Goal: Task Accomplishment & Management: Manage account settings

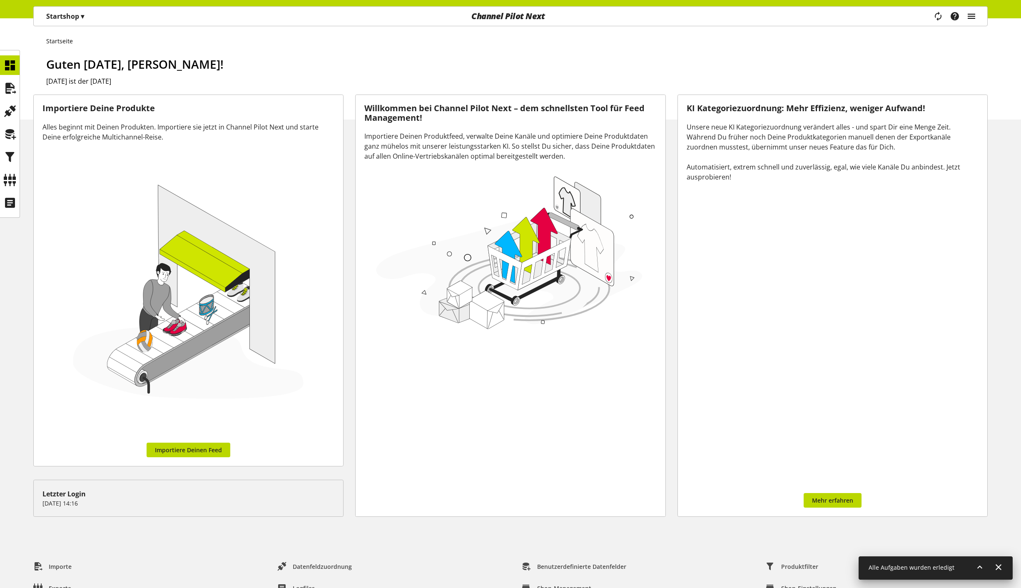
click at [971, 18] on icon "main navigation" at bounding box center [972, 16] width 10 height 15
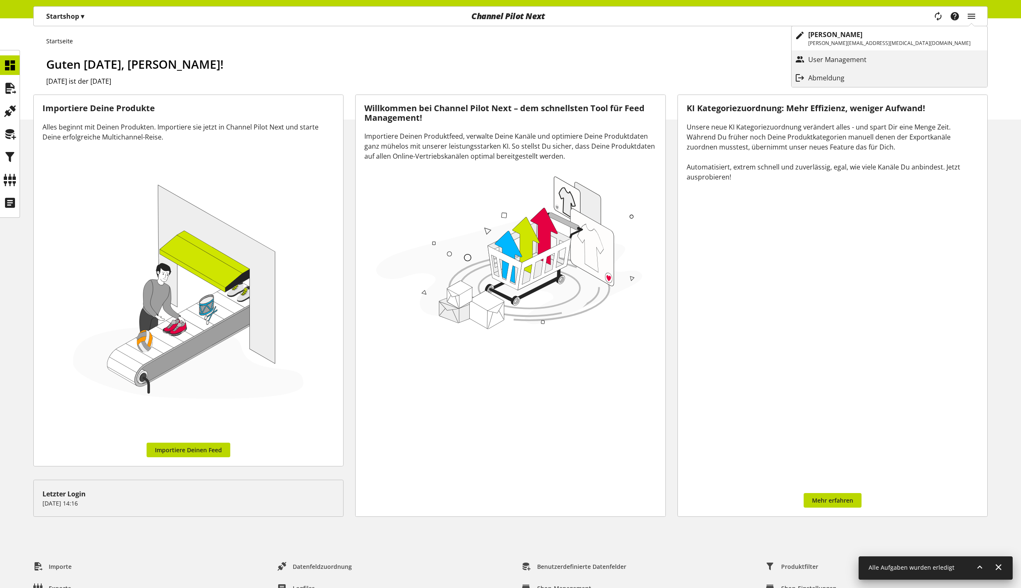
click at [861, 77] on p "Abmeldung" at bounding box center [835, 78] width 53 height 10
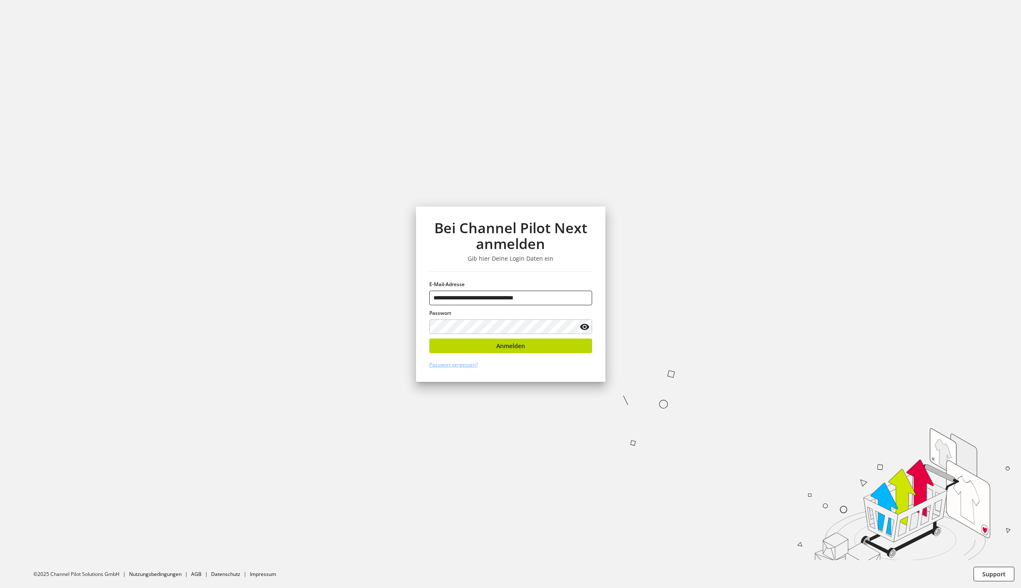
type input "**********"
click at [524, 344] on span "Anmelden" at bounding box center [511, 346] width 29 height 9
